Goal: Task Accomplishment & Management: Manage account settings

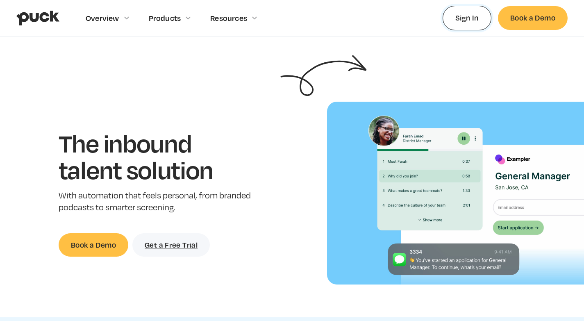
click at [463, 23] on link "Sign In" at bounding box center [466, 18] width 49 height 24
click at [467, 16] on link "Sign In" at bounding box center [466, 18] width 49 height 24
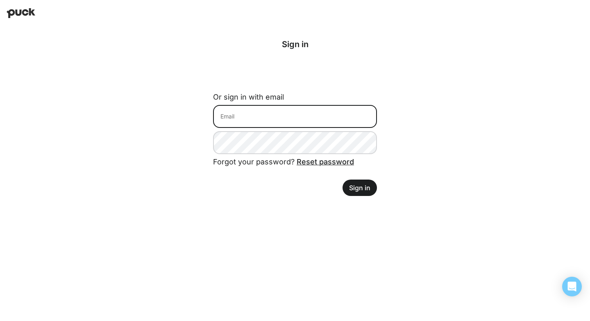
click at [281, 108] on input at bounding box center [295, 116] width 164 height 23
type input "pruthwishkotadia52@gmail.com"
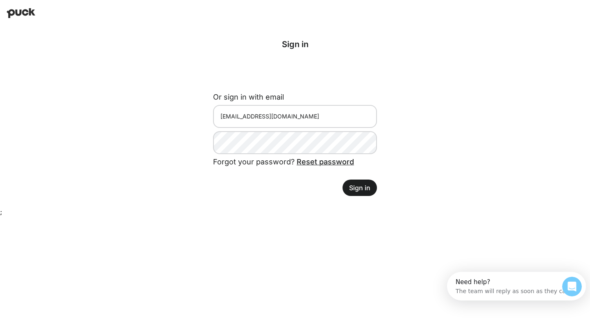
click at [366, 183] on button "Sign in" at bounding box center [359, 187] width 34 height 16
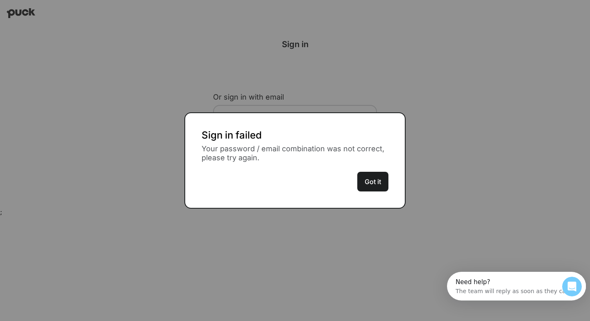
click at [367, 182] on button "Got it" at bounding box center [372, 182] width 31 height 20
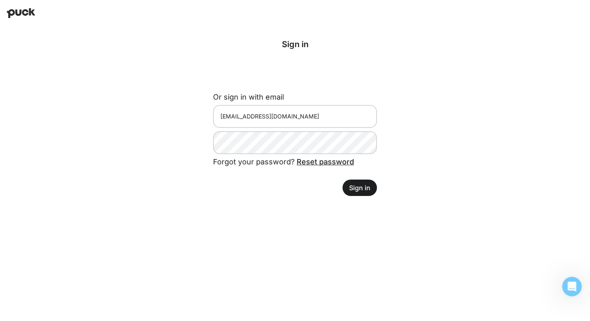
click at [311, 163] on link "Reset password" at bounding box center [325, 161] width 57 height 9
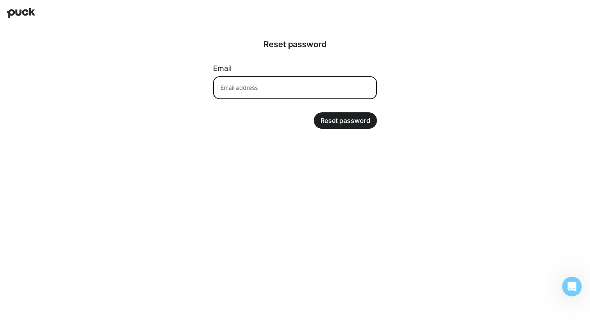
click at [274, 79] on input at bounding box center [295, 87] width 164 height 23
type input "pruthwishkotadia52@gmail.com"
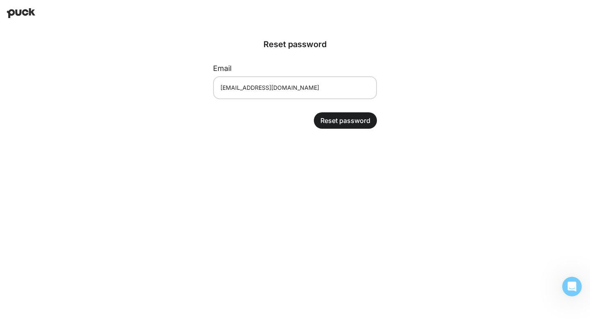
click at [337, 118] on button "Reset password" at bounding box center [345, 120] width 63 height 16
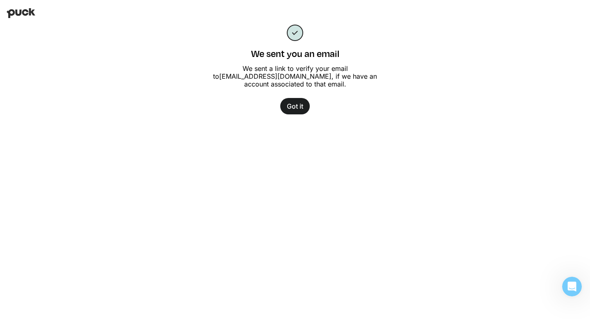
click at [289, 101] on button "Got it" at bounding box center [294, 106] width 29 height 16
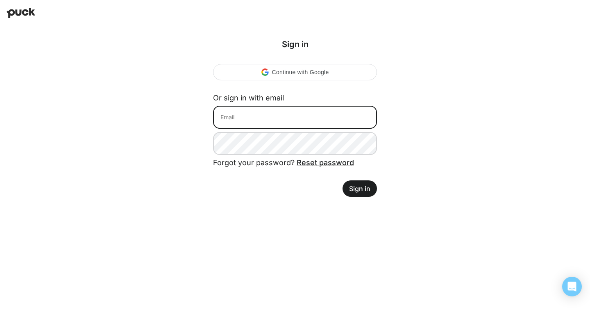
click at [244, 110] on input at bounding box center [295, 117] width 164 height 23
type input "pruthwishkotadia52@gmail.com"
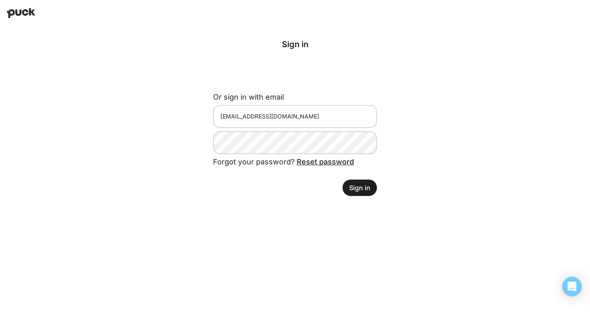
click at [347, 186] on button "Sign in" at bounding box center [359, 187] width 34 height 16
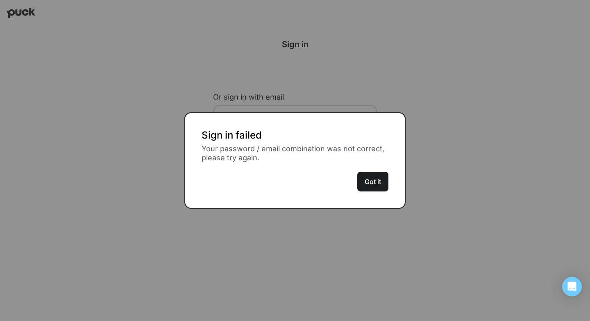
click at [364, 183] on button "Got it" at bounding box center [372, 182] width 31 height 20
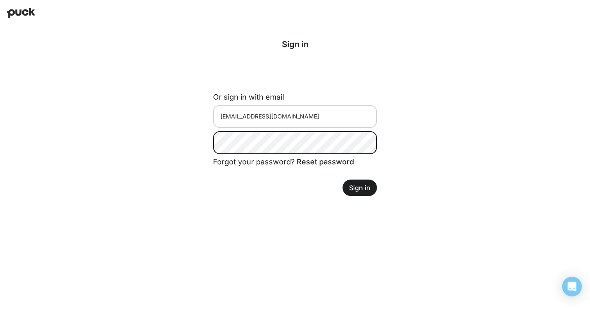
click at [183, 140] on div "Sign in Or sign in with email pruthwishkotadia52@gmail.com Forgot your password…" at bounding box center [295, 117] width 256 height 183
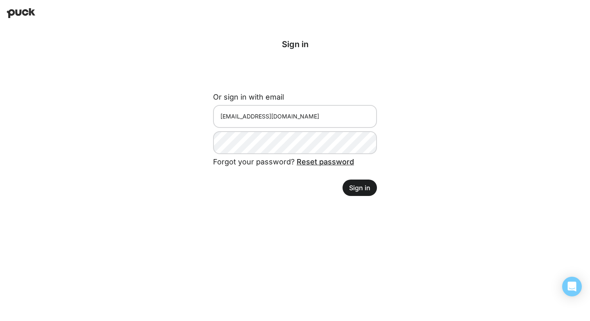
click at [353, 188] on button "Sign in" at bounding box center [359, 187] width 34 height 16
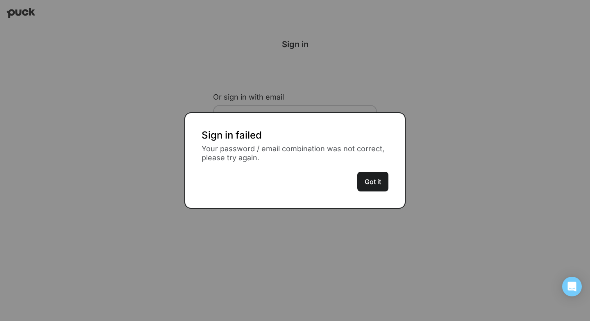
click at [366, 179] on button "Got it" at bounding box center [372, 182] width 31 height 20
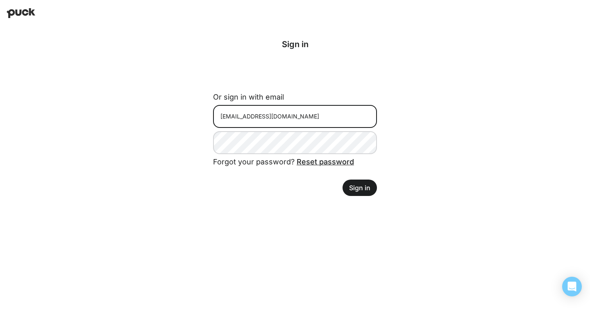
drag, startPoint x: 310, startPoint y: 118, endPoint x: 177, endPoint y: 118, distance: 133.1
click at [177, 118] on div "Sign in Or sign in with email pruthwishkotadia52@gmail.com Forgot your password…" at bounding box center [295, 117] width 256 height 183
paste input "Email for Marketing pruthwishkotadia52@gmail.com"
click at [283, 120] on input "Email for Marketing pruthwishkotadia52@gmail.com" at bounding box center [295, 116] width 164 height 23
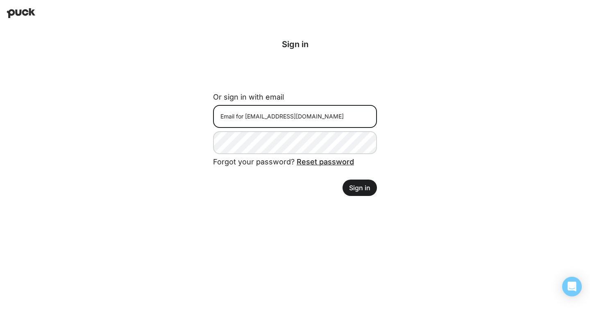
scroll to position [0, 0]
type input "pruthwishkotadia52@gmail.com"
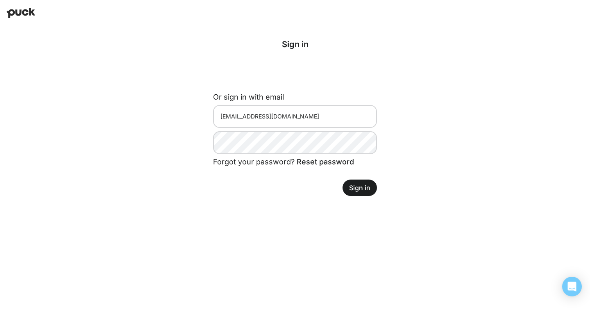
click at [359, 184] on button "Sign in" at bounding box center [359, 187] width 34 height 16
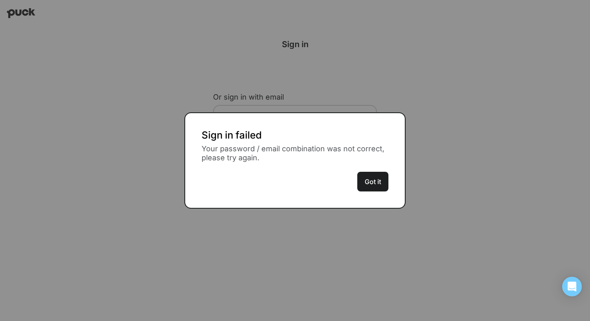
click at [359, 184] on button "Got it" at bounding box center [372, 182] width 31 height 20
